Goal: Navigation & Orientation: Find specific page/section

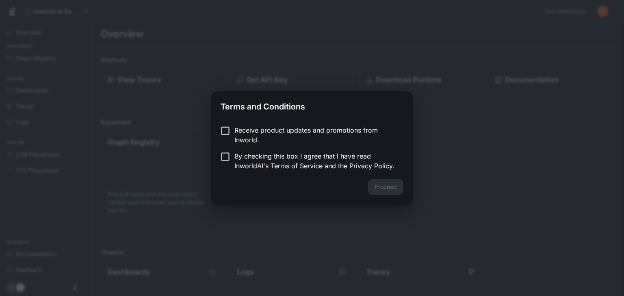
click at [235, 130] on p "Receive product updates and promotions from Inworld." at bounding box center [315, 134] width 162 height 19
click at [387, 186] on button "Proceed" at bounding box center [385, 187] width 35 height 16
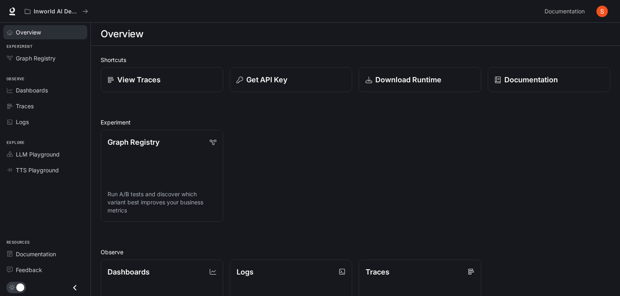
click at [28, 36] on link "Overview" at bounding box center [45, 32] width 84 height 14
click at [145, 135] on link "Graph Registry Run A/B tests and discover which variant best improves your busi…" at bounding box center [162, 176] width 124 height 93
